Goal: Use online tool/utility: Utilize a website feature to perform a specific function

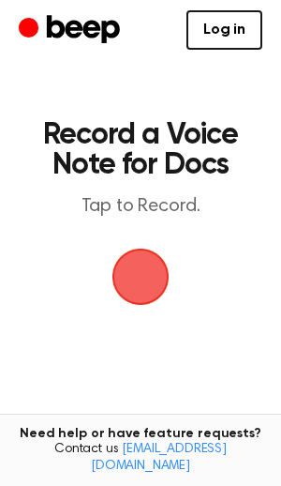
click at [143, 266] on span "button" at bounding box center [140, 276] width 53 height 53
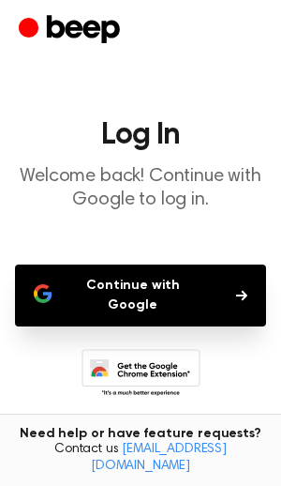
click at [153, 291] on button "Continue with Google" at bounding box center [140, 295] width 251 height 62
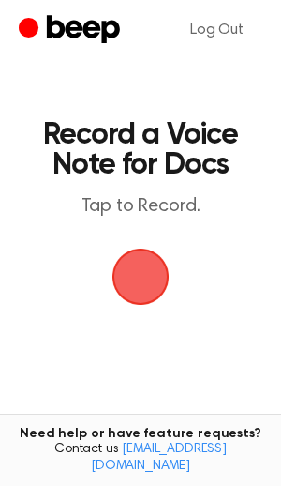
click at [148, 274] on span "button" at bounding box center [140, 276] width 53 height 53
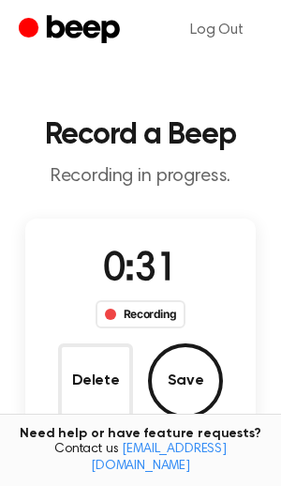
click at [103, 366] on button "Delete" at bounding box center [95, 380] width 75 height 75
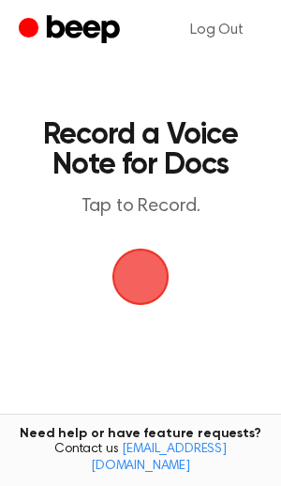
click at [145, 294] on span "button" at bounding box center [141, 277] width 57 height 57
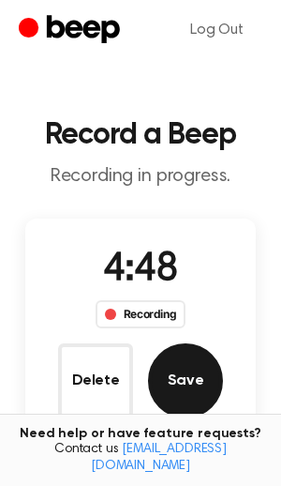
click at [194, 360] on button "Save" at bounding box center [185, 380] width 75 height 75
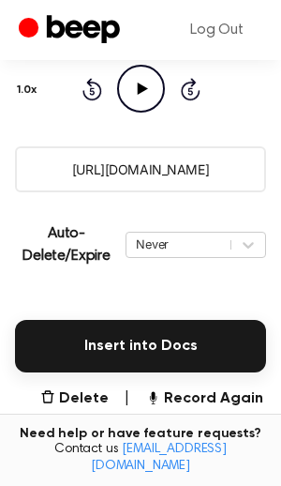
scroll to position [274, 0]
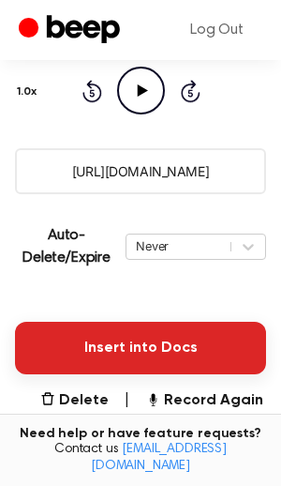
click at [118, 343] on button "Insert into Docs" at bounding box center [140, 348] width 251 height 53
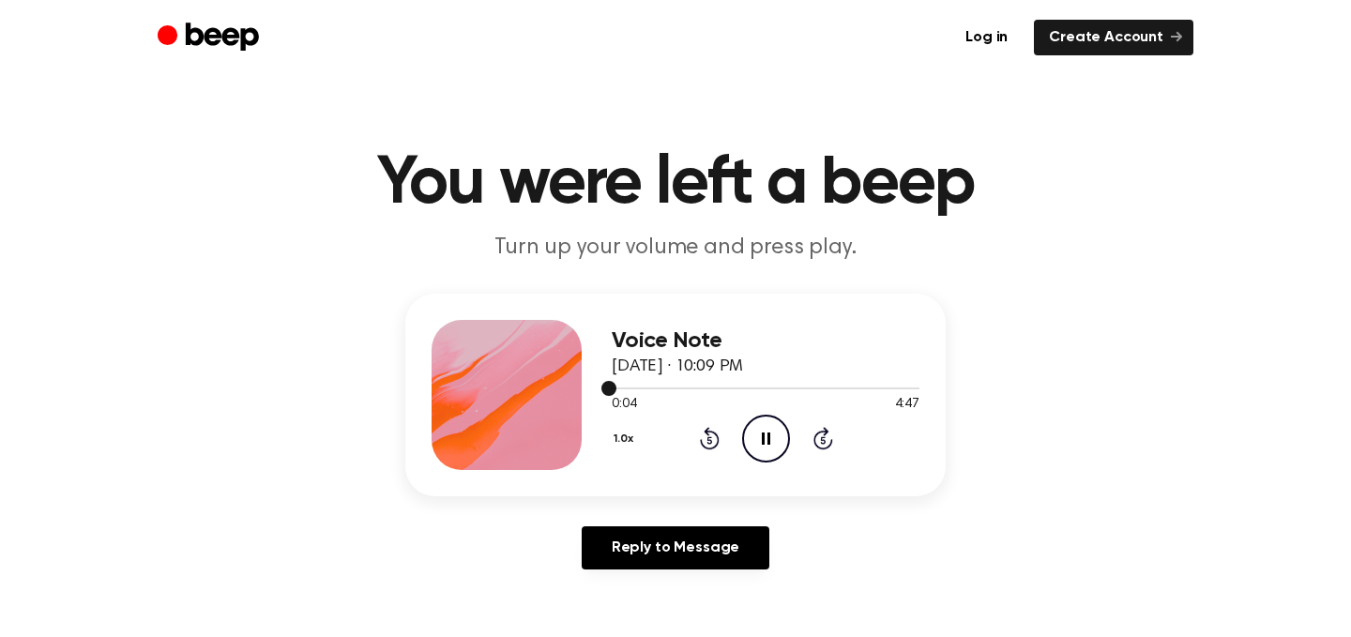
click at [856, 385] on div at bounding box center [765, 387] width 308 height 15
drag, startPoint x: 853, startPoint y: 386, endPoint x: 837, endPoint y: 387, distance: 16.9
click at [837, 387] on div at bounding box center [734, 388] width 247 height 2
click at [837, 387] on div at bounding box center [765, 388] width 308 height 2
